Goal: Entertainment & Leisure: Consume media (video, audio)

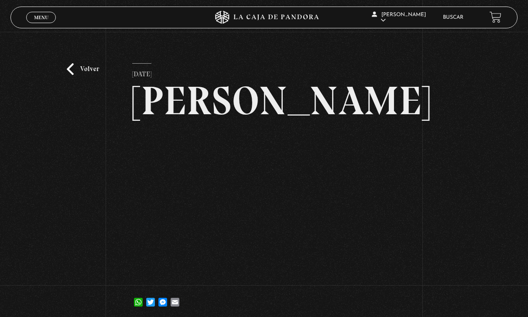
scroll to position [107, 0]
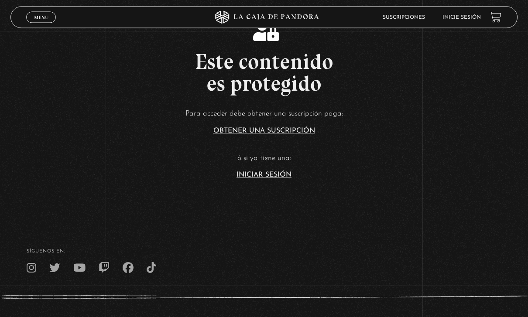
scroll to position [187, 0]
click at [259, 179] on link "Iniciar Sesión" at bounding box center [264, 175] width 55 height 7
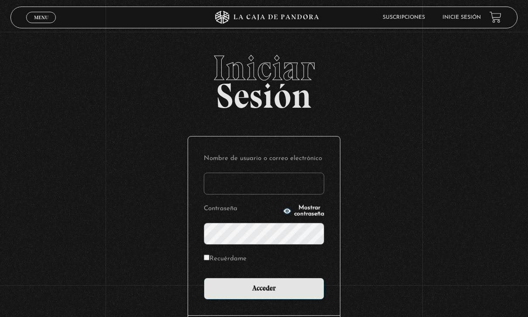
click at [283, 190] on input "Nombre de usuario o correo electrónico" at bounding box center [264, 184] width 121 height 22
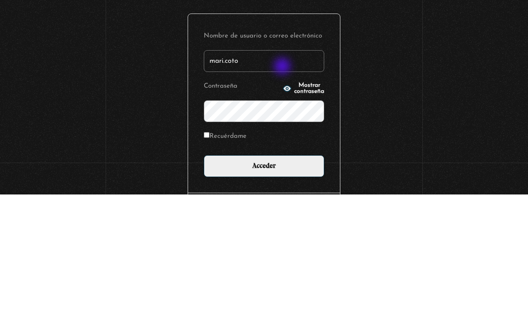
type input "mari.coto"
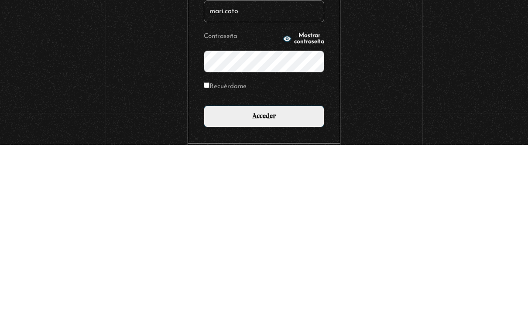
click at [295, 278] on input "Acceder" at bounding box center [264, 289] width 121 height 22
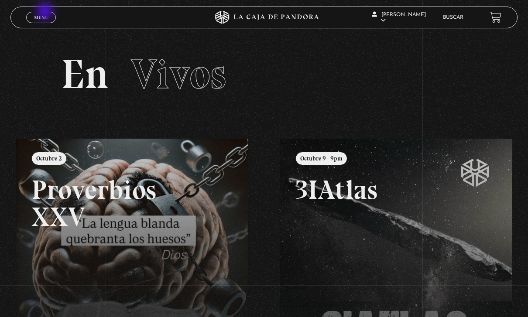
click at [46, 12] on link "Menu Cerrar" at bounding box center [41, 17] width 30 height 11
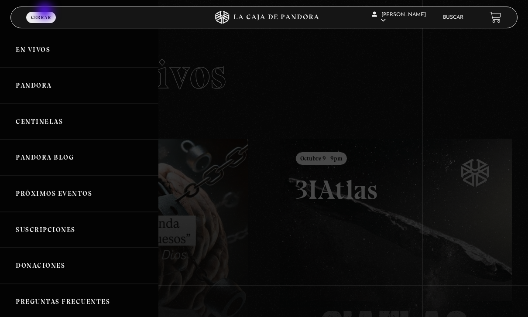
click at [66, 95] on link "Pandora" at bounding box center [79, 86] width 159 height 36
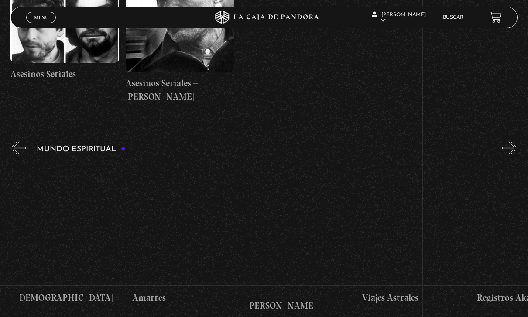
scroll to position [0, 801]
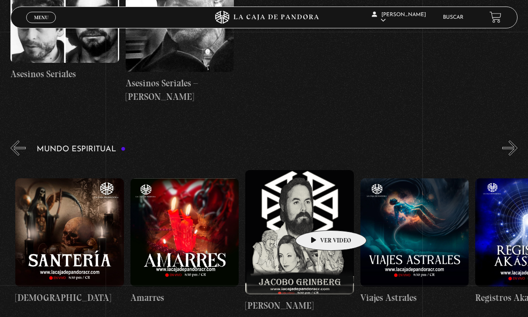
click at [317, 217] on figure at bounding box center [299, 232] width 109 height 124
